Goal: Use online tool/utility: Utilize a website feature to perform a specific function

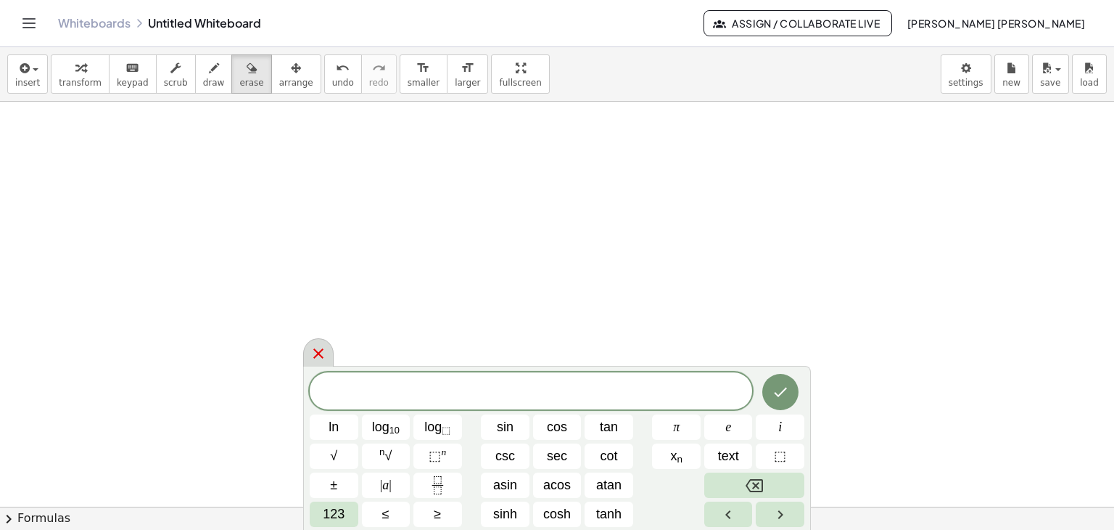
click at [318, 355] on icon at bounding box center [318, 353] width 10 height 10
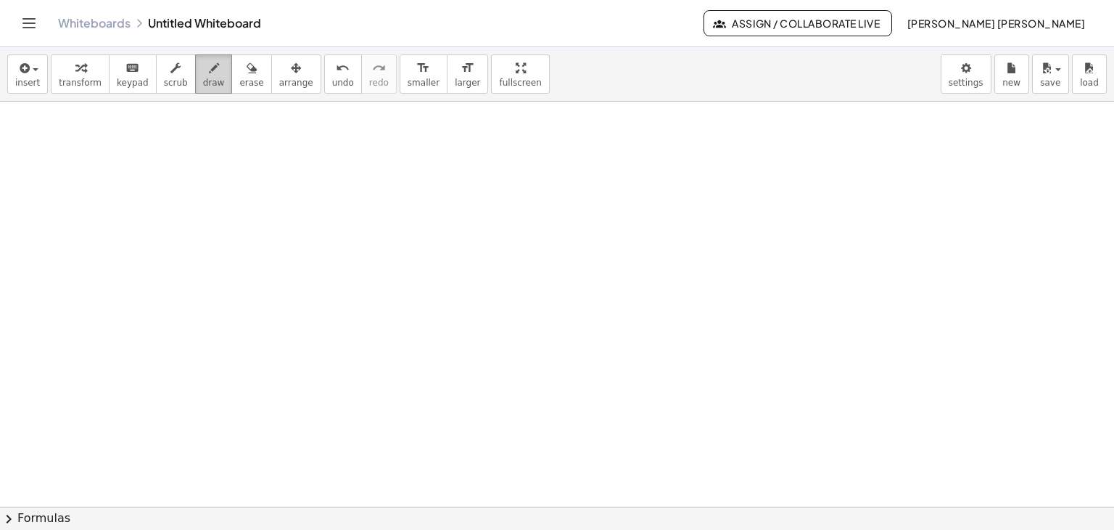
click at [203, 83] on span "draw" at bounding box center [214, 83] width 22 height 10
drag, startPoint x: 499, startPoint y: 143, endPoint x: 509, endPoint y: 442, distance: 299.1
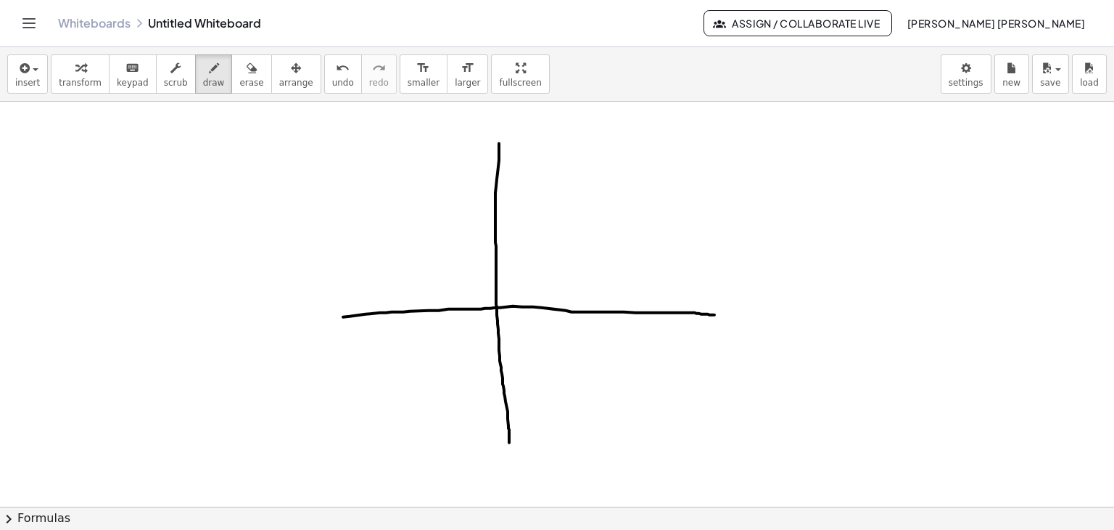
drag, startPoint x: 343, startPoint y: 316, endPoint x: 717, endPoint y: 314, distance: 373.7
drag, startPoint x: 494, startPoint y: 142, endPoint x: 504, endPoint y: 141, distance: 10.2
drag, startPoint x: 712, startPoint y: 306, endPoint x: 713, endPoint y: 329, distance: 22.5
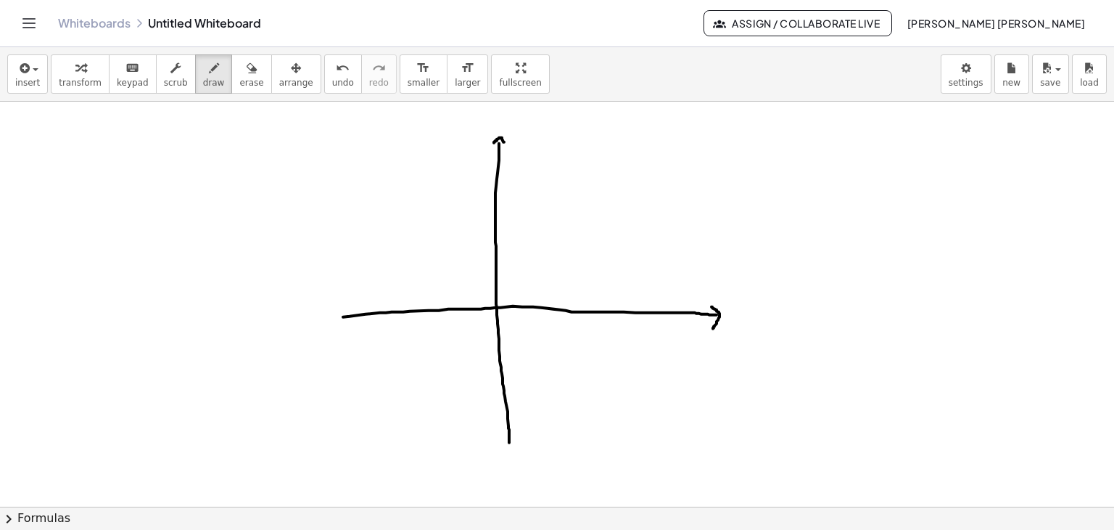
drag, startPoint x: 745, startPoint y: 311, endPoint x: 732, endPoint y: 326, distance: 20.1
drag, startPoint x: 731, startPoint y: 310, endPoint x: 746, endPoint y: 321, distance: 18.1
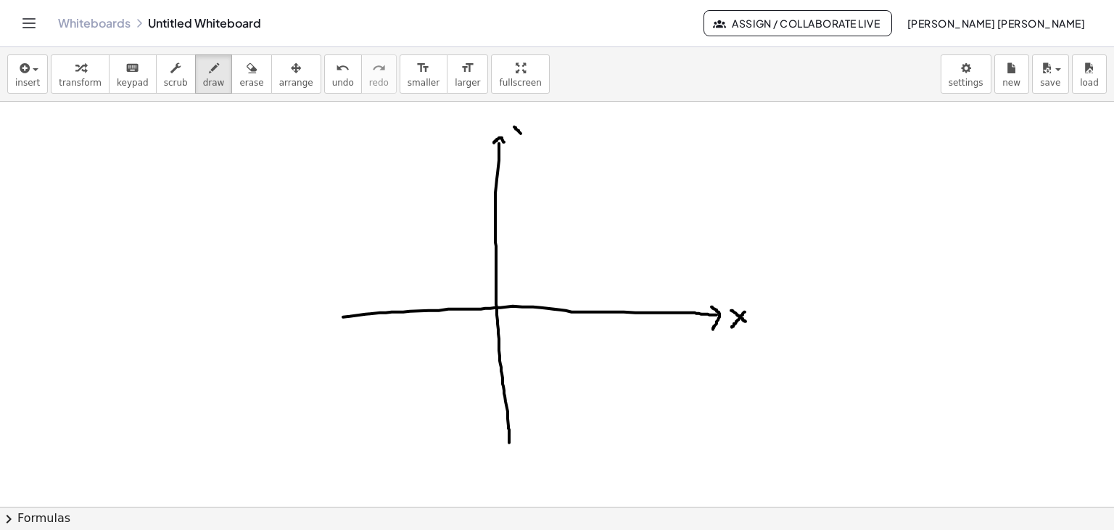
drag, startPoint x: 514, startPoint y: 126, endPoint x: 522, endPoint y: 133, distance: 10.3
drag, startPoint x: 522, startPoint y: 125, endPoint x: 519, endPoint y: 150, distance: 25.7
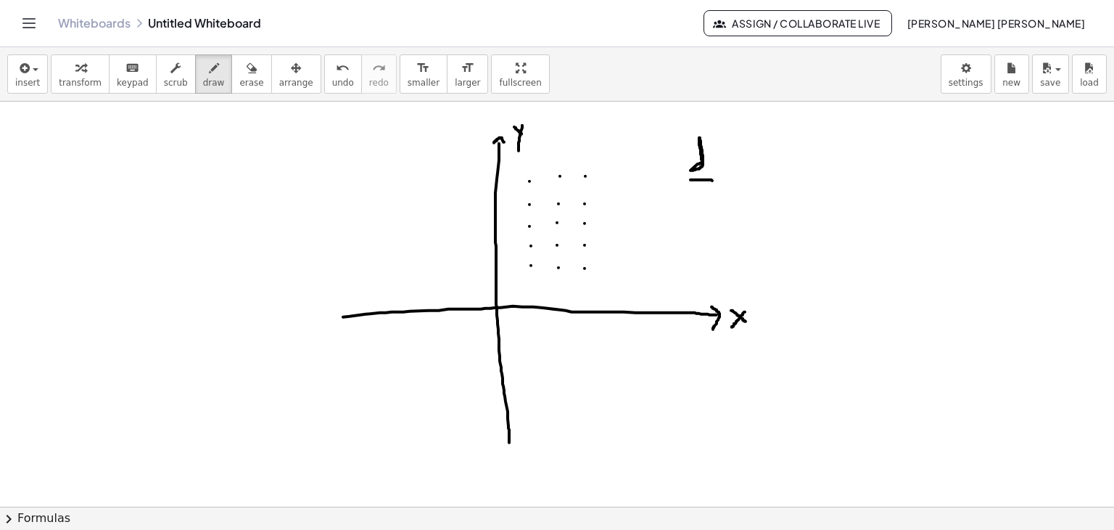
drag, startPoint x: 691, startPoint y: 179, endPoint x: 714, endPoint y: 180, distance: 23.2
drag, startPoint x: 708, startPoint y: 153, endPoint x: 712, endPoint y: 160, distance: 8.1
drag, startPoint x: 714, startPoint y: 153, endPoint x: 711, endPoint y: 171, distance: 17.7
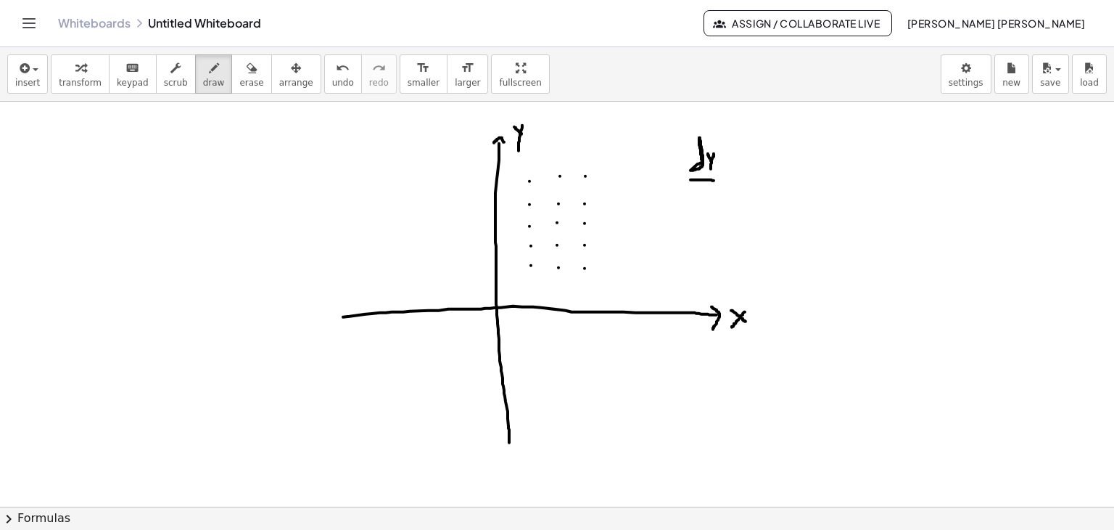
drag, startPoint x: 701, startPoint y: 194, endPoint x: 704, endPoint y: 184, distance: 10.8
drag, startPoint x: 716, startPoint y: 184, endPoint x: 704, endPoint y: 195, distance: 15.9
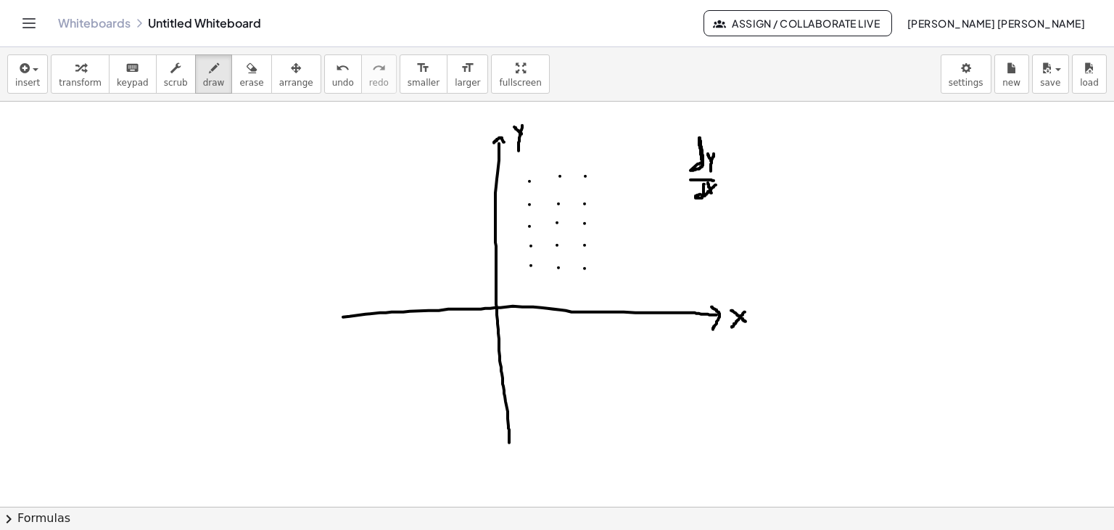
drag, startPoint x: 708, startPoint y: 182, endPoint x: 712, endPoint y: 192, distance: 10.8
drag, startPoint x: 728, startPoint y: 178, endPoint x: 739, endPoint y: 179, distance: 11.0
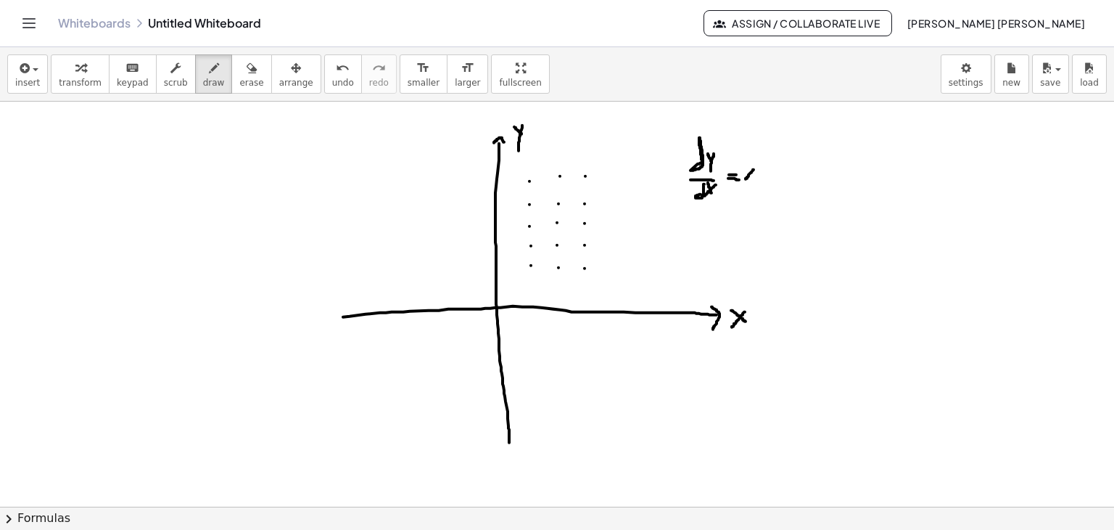
drag, startPoint x: 754, startPoint y: 169, endPoint x: 746, endPoint y: 178, distance: 12.4
drag, startPoint x: 747, startPoint y: 163, endPoint x: 755, endPoint y: 181, distance: 20.1
drag, startPoint x: 760, startPoint y: 156, endPoint x: 768, endPoint y: 168, distance: 14.1
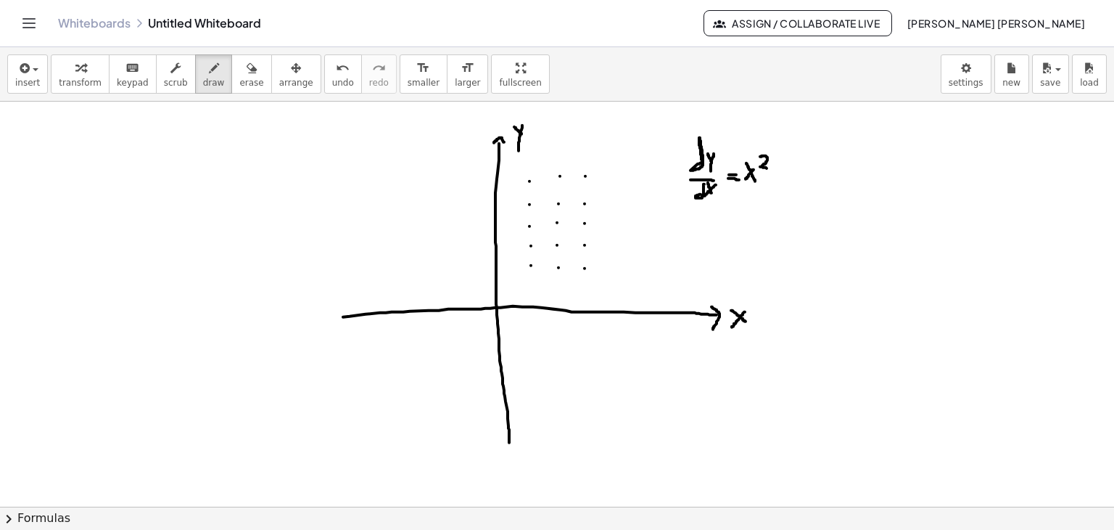
drag, startPoint x: 775, startPoint y: 175, endPoint x: 773, endPoint y: 186, distance: 11.0
drag, startPoint x: 760, startPoint y: 169, endPoint x: 762, endPoint y: 182, distance: 13.1
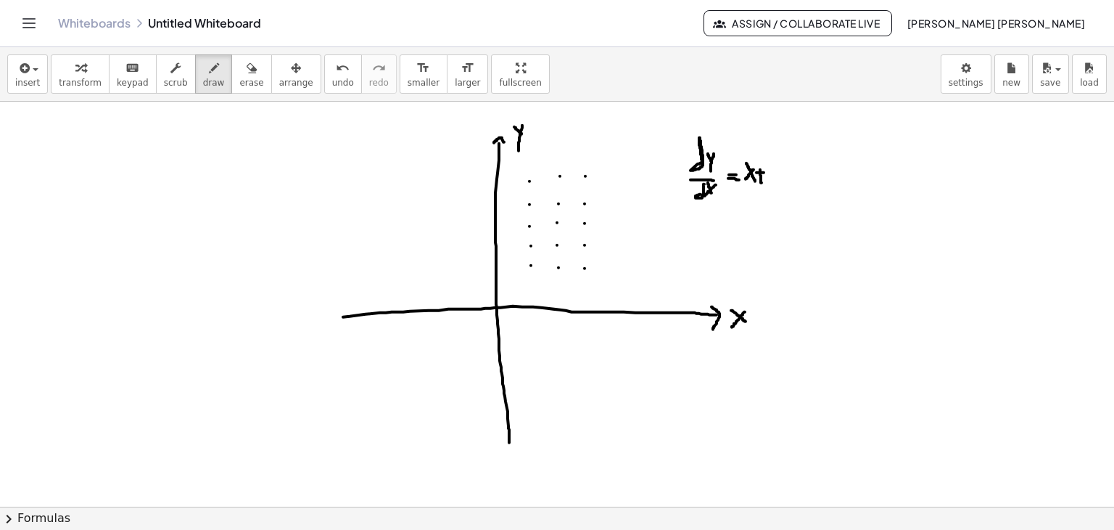
drag, startPoint x: 766, startPoint y: 167, endPoint x: 773, endPoint y: 172, distance: 8.3
drag, startPoint x: 775, startPoint y: 165, endPoint x: 773, endPoint y: 184, distance: 18.2
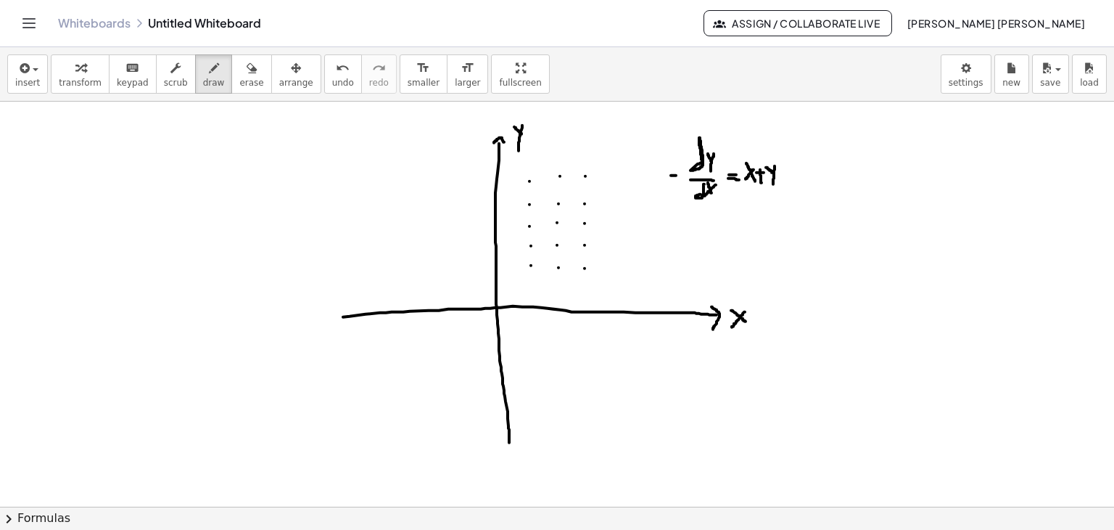
drag, startPoint x: 644, startPoint y: 172, endPoint x: 660, endPoint y: 184, distance: 19.7
drag, startPoint x: 490, startPoint y: 268, endPoint x: 500, endPoint y: 268, distance: 9.4
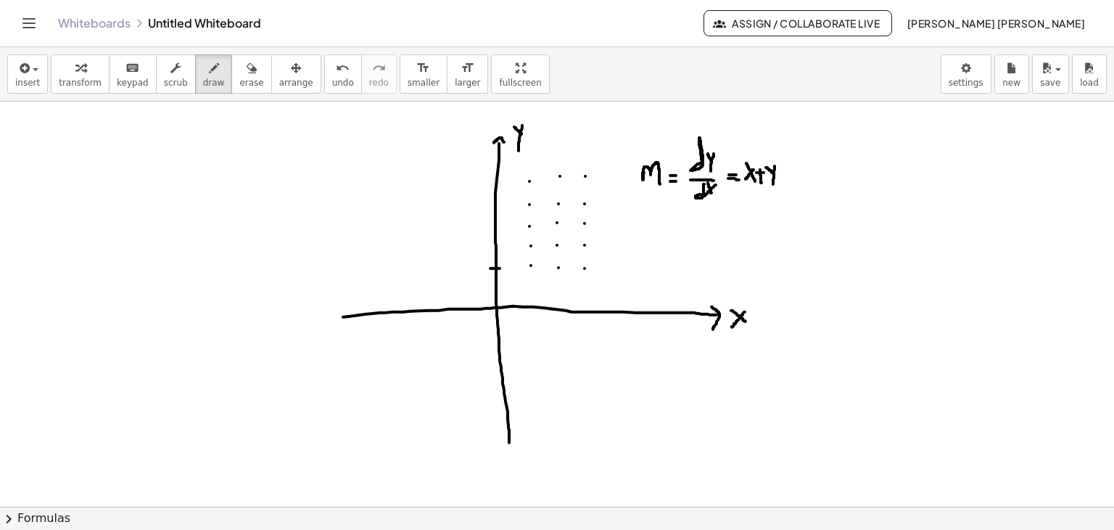
drag, startPoint x: 474, startPoint y: 265, endPoint x: 486, endPoint y: 274, distance: 15.1
drag, startPoint x: 528, startPoint y: 319, endPoint x: 534, endPoint y: 327, distance: 10.5
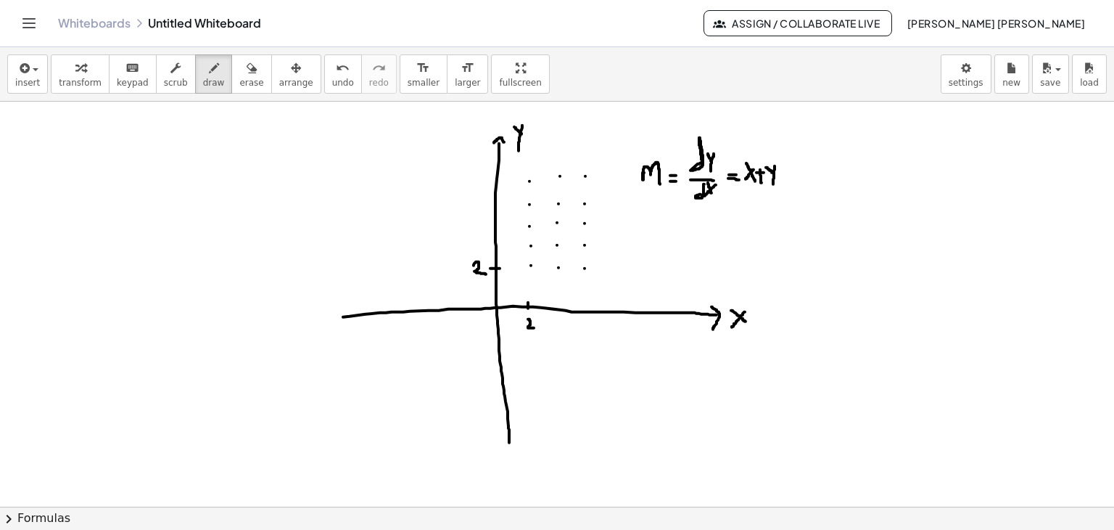
drag, startPoint x: 586, startPoint y: 321, endPoint x: 586, endPoint y: 334, distance: 13.1
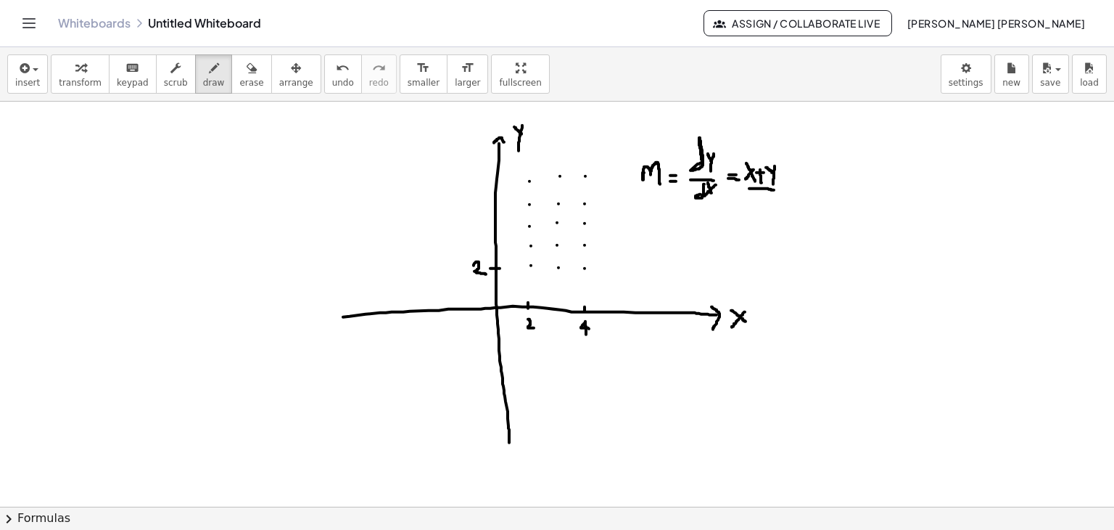
drag, startPoint x: 749, startPoint y: 188, endPoint x: 774, endPoint y: 189, distance: 24.7
drag, startPoint x: 527, startPoint y: 267, endPoint x: 533, endPoint y: 262, distance: 8.3
